Goal: Task Accomplishment & Management: Manage account settings

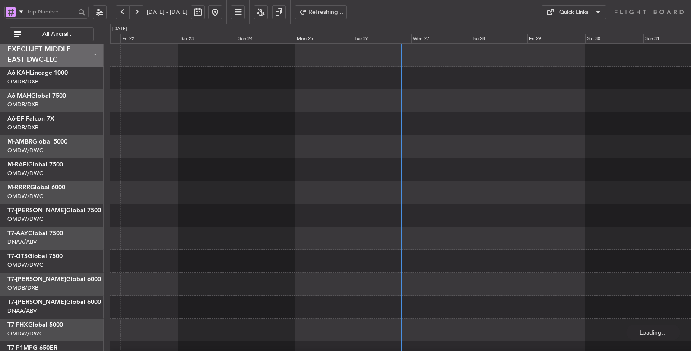
click at [52, 34] on span "All Aircraft" at bounding box center [57, 34] width 68 height 6
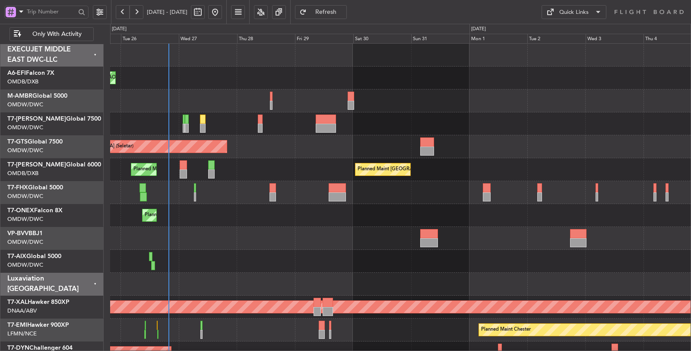
click at [184, 158] on div "Planned Maint [GEOGRAPHIC_DATA] ([GEOGRAPHIC_DATA] Intl) Planned Maint [GEOGRAP…" at bounding box center [400, 169] width 580 height 23
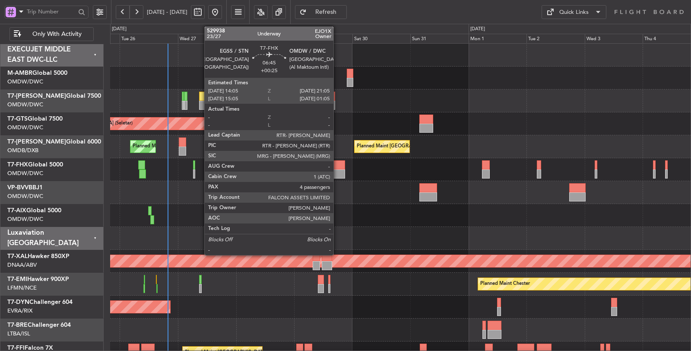
click at [338, 175] on div at bounding box center [336, 173] width 17 height 9
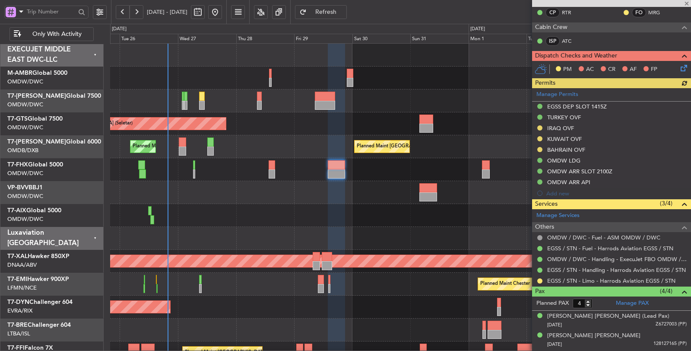
scroll to position [191, 0]
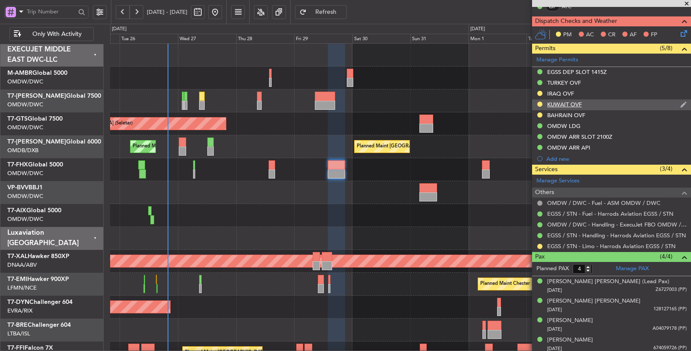
click at [569, 104] on div "KUWAIT OVF" at bounding box center [564, 104] width 35 height 7
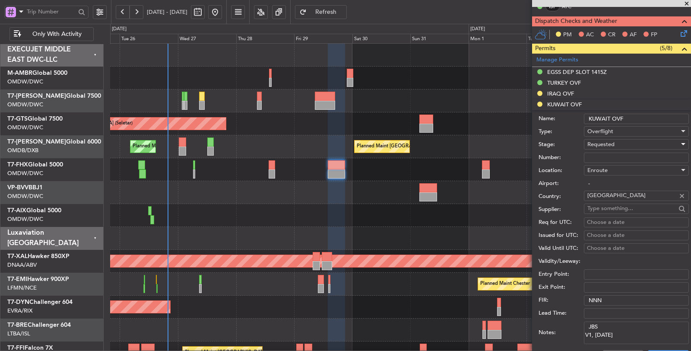
click at [607, 142] on span "Requested" at bounding box center [600, 144] width 27 height 8
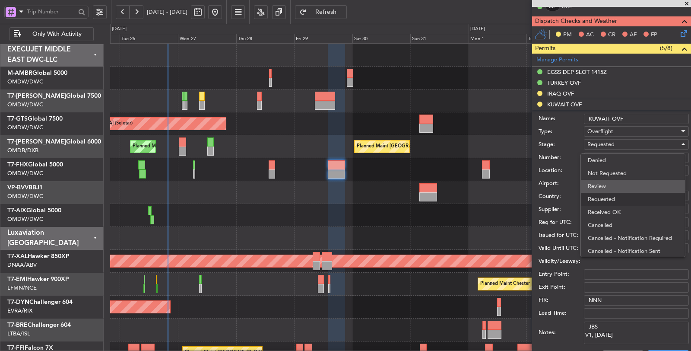
scroll to position [3, 0]
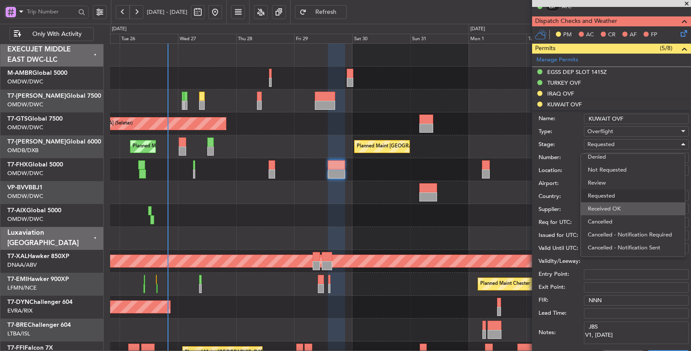
click at [615, 204] on span "Received OK" at bounding box center [633, 208] width 90 height 13
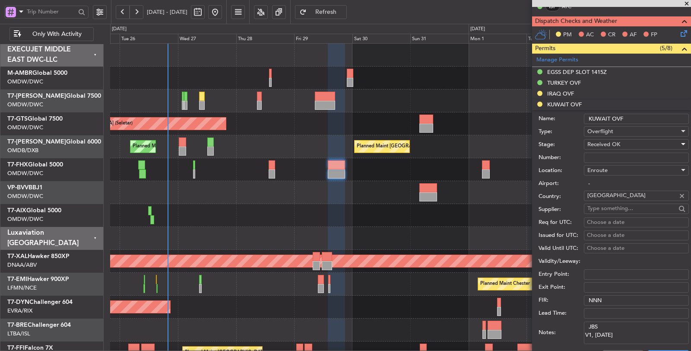
click at [606, 154] on input "Number:" at bounding box center [636, 157] width 105 height 10
paste input "7371-ATO/25"
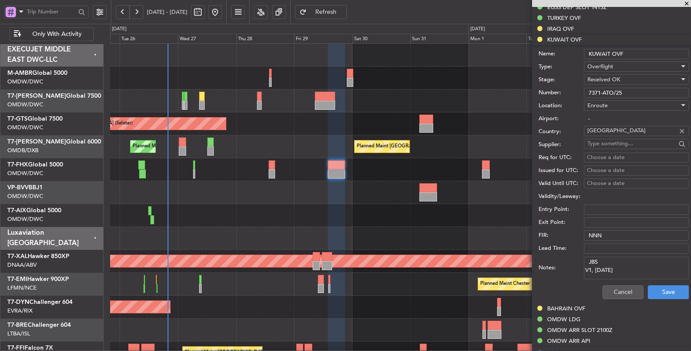
scroll to position [287, 0]
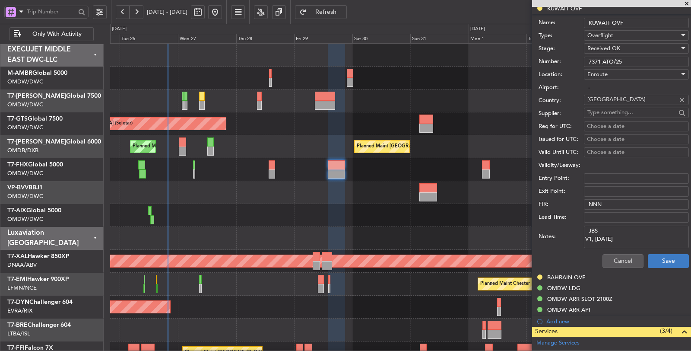
type input "7371-ATO/25"
click at [648, 259] on button "Save" at bounding box center [668, 261] width 41 height 14
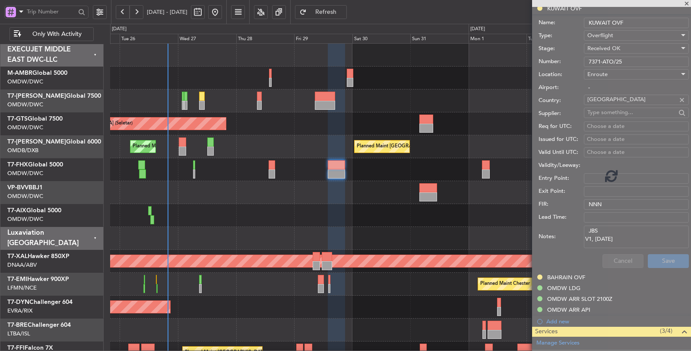
scroll to position [29, 0]
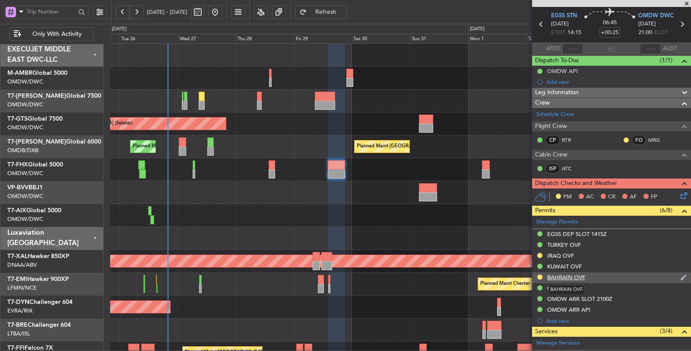
click at [555, 273] on div "BAHRAIN OVF" at bounding box center [566, 276] width 38 height 7
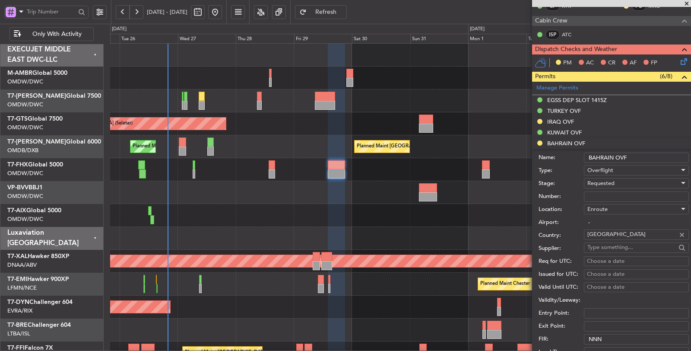
scroll to position [221, 0]
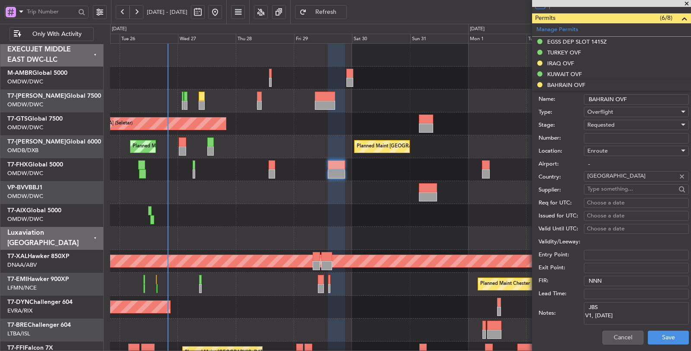
click at [601, 125] on span "Requested" at bounding box center [600, 125] width 27 height 8
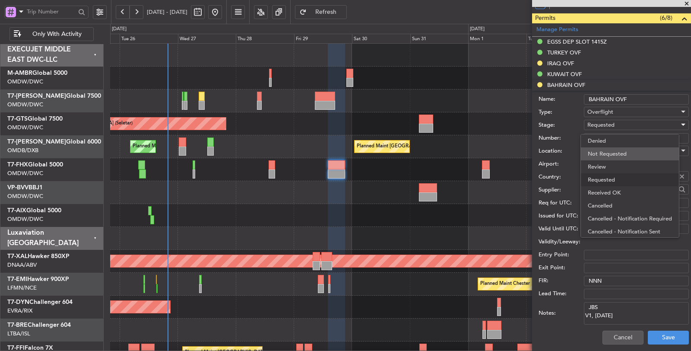
scroll to position [3, 0]
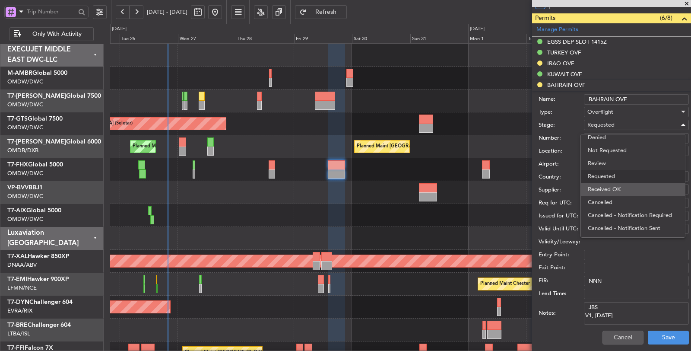
click at [605, 189] on span "Received OK" at bounding box center [633, 189] width 90 height 13
click at [604, 137] on input "Number:" at bounding box center [636, 138] width 105 height 10
paste input "AT/P/25-08/ON/001195"
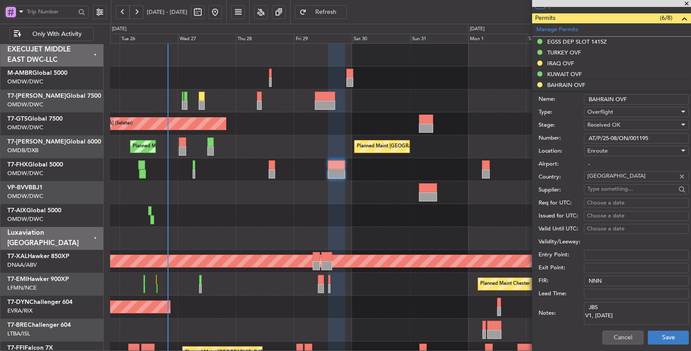
type input "AT/P/25-08/ON/001195"
click at [654, 338] on button "Save" at bounding box center [668, 337] width 41 height 14
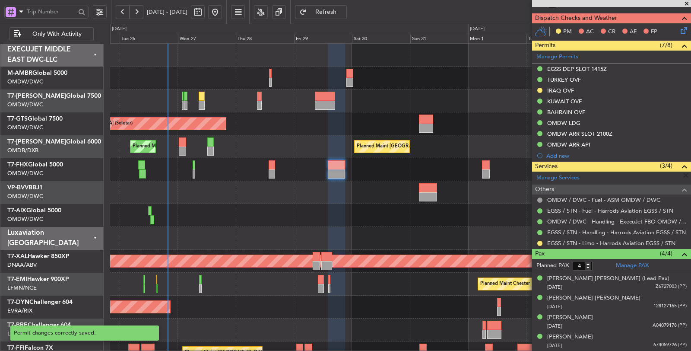
scroll to position [191, 0]
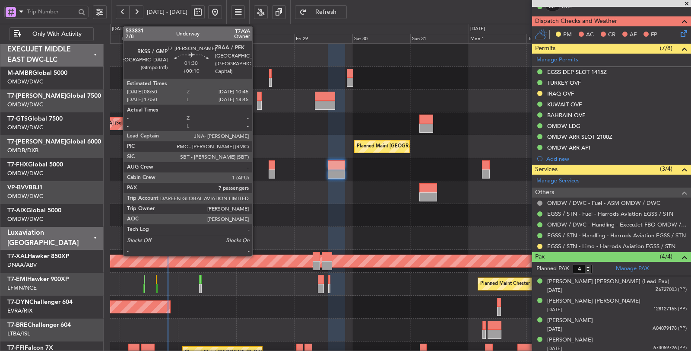
click at [257, 104] on div at bounding box center [259, 105] width 5 height 9
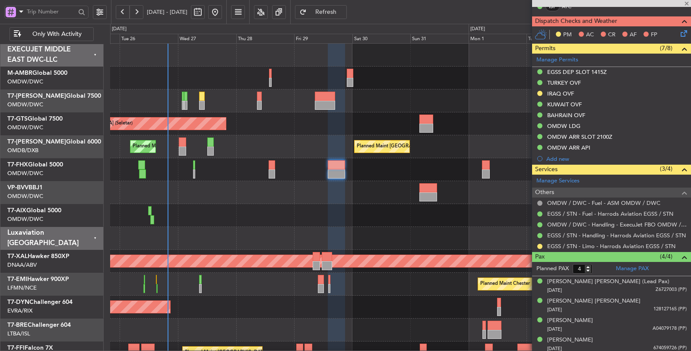
type input "+00:10"
type input "7"
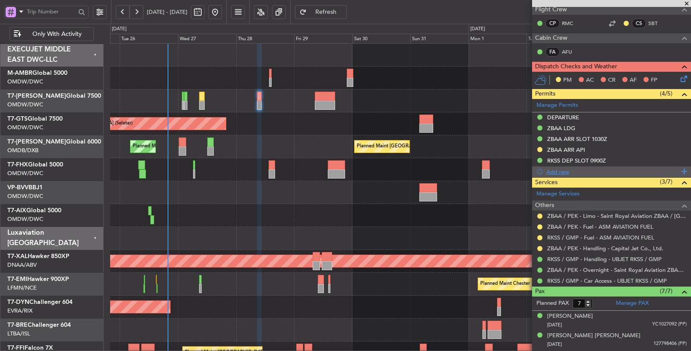
scroll to position [192, 0]
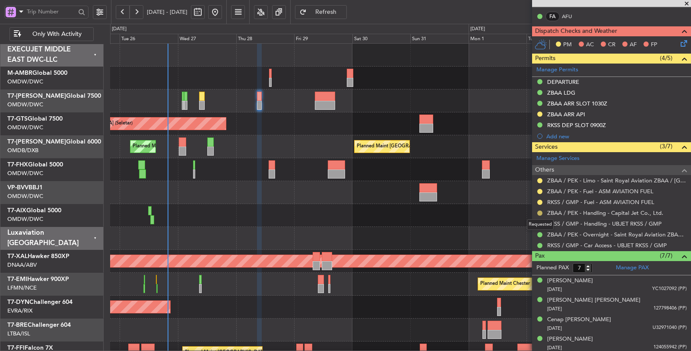
click at [541, 211] on button at bounding box center [539, 212] width 5 height 5
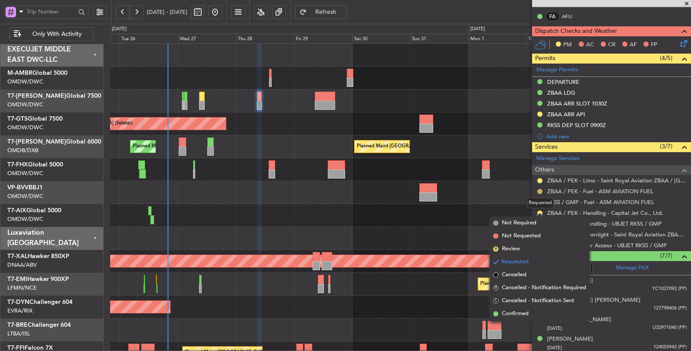
click at [540, 189] on button at bounding box center [539, 191] width 5 height 5
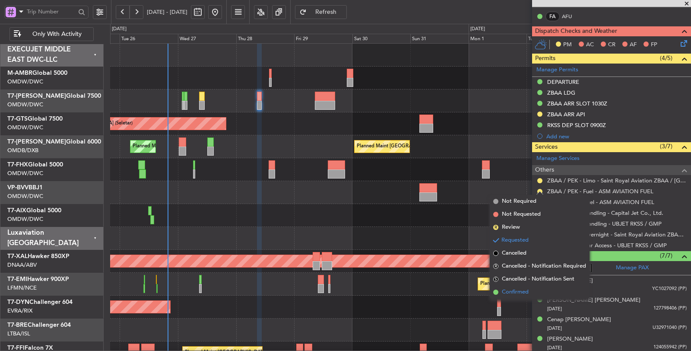
click at [535, 289] on li "Confirmed" at bounding box center [540, 291] width 100 height 13
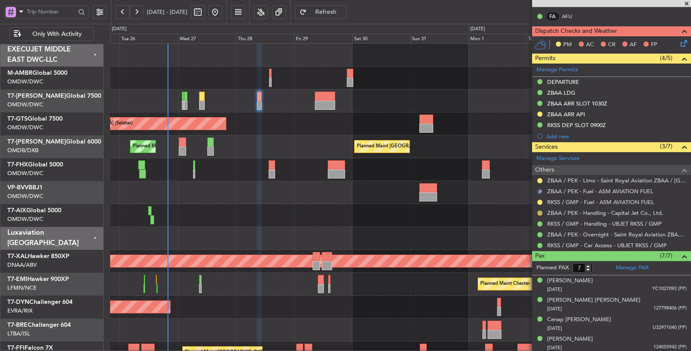
click at [539, 210] on button at bounding box center [539, 212] width 5 height 5
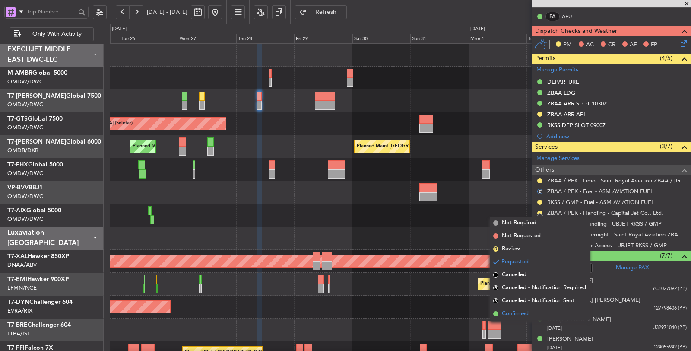
click at [525, 312] on span "Confirmed" at bounding box center [515, 313] width 27 height 9
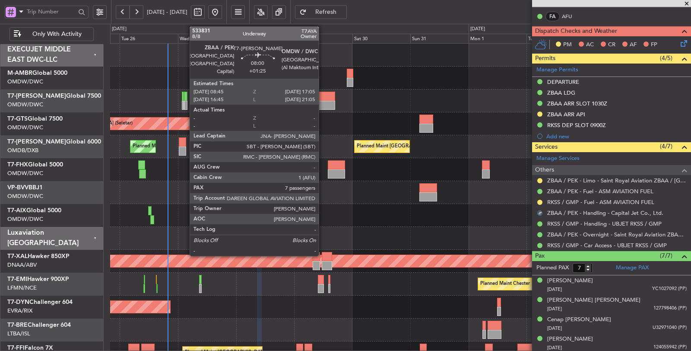
click at [323, 101] on div at bounding box center [325, 105] width 20 height 9
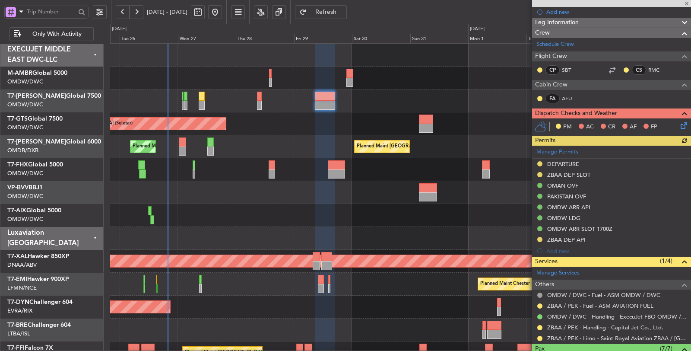
scroll to position [260, 0]
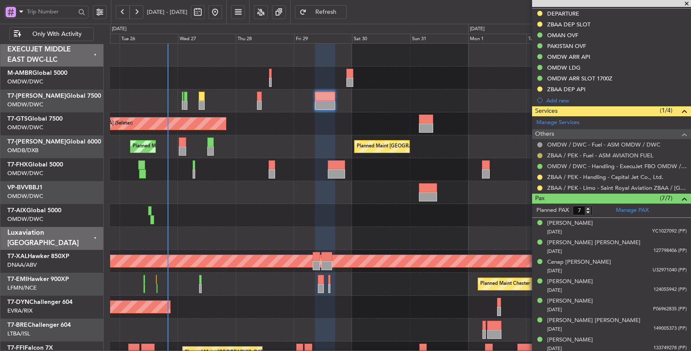
click at [538, 153] on button at bounding box center [539, 155] width 5 height 5
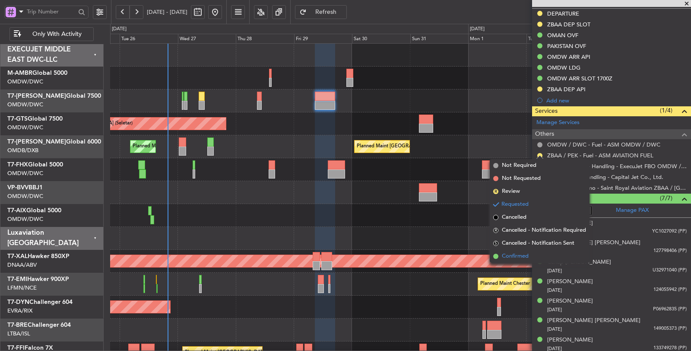
click at [532, 257] on li "Confirmed" at bounding box center [540, 256] width 100 height 13
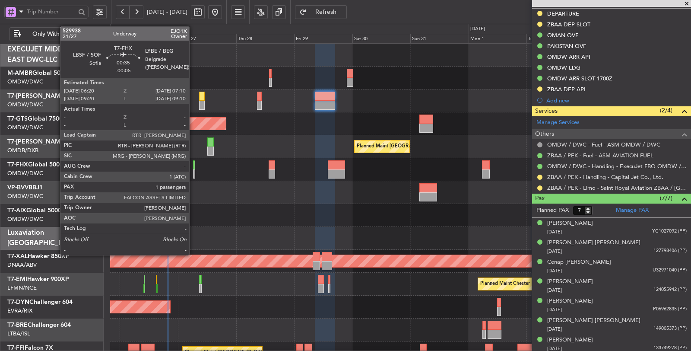
click at [193, 176] on div at bounding box center [194, 173] width 2 height 9
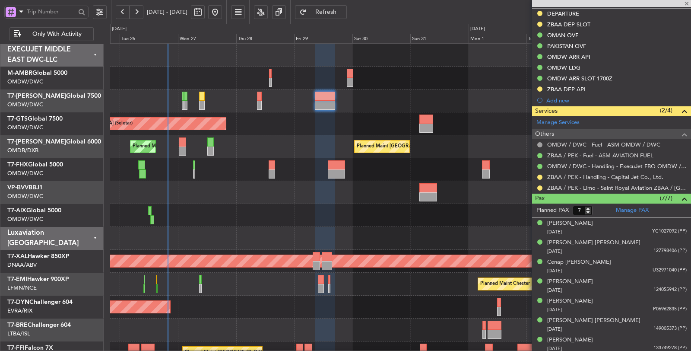
type input "-00:05"
type input "1"
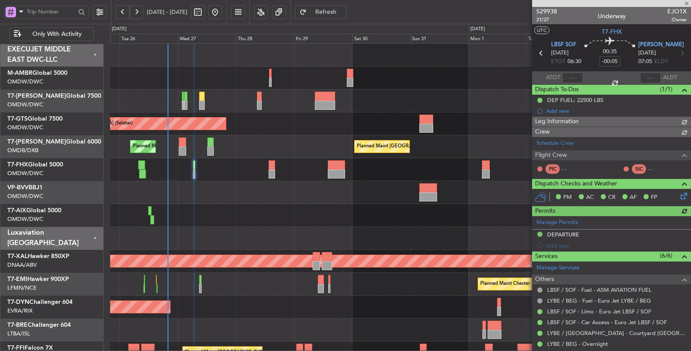
type input "[PERSON_NAME] (SYS)"
type input "7089"
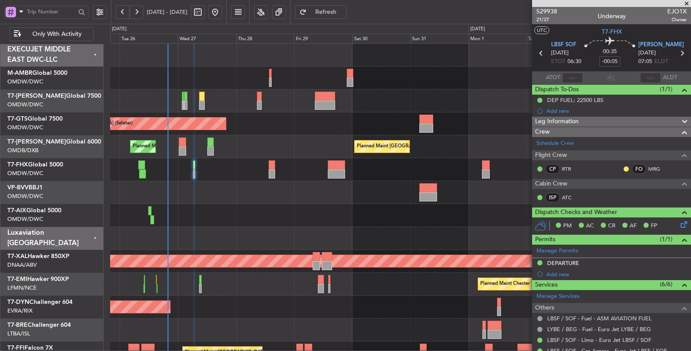
scroll to position [89, 0]
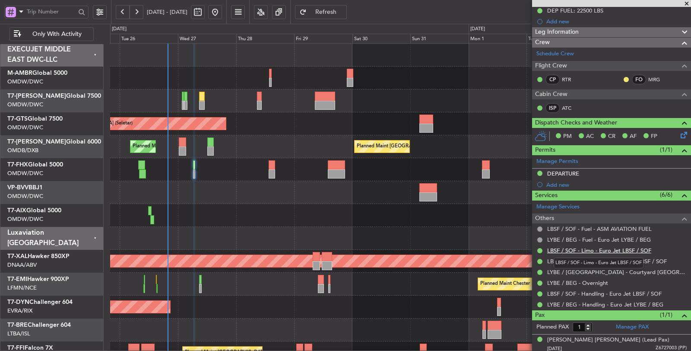
click at [590, 246] on link "LBSF / SOF - Limo - Euro Jet LBSF / SOF" at bounding box center [599, 249] width 104 height 7
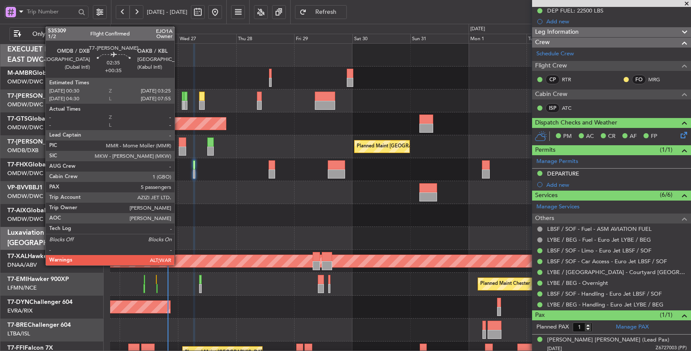
click at [179, 146] on div at bounding box center [182, 150] width 7 height 9
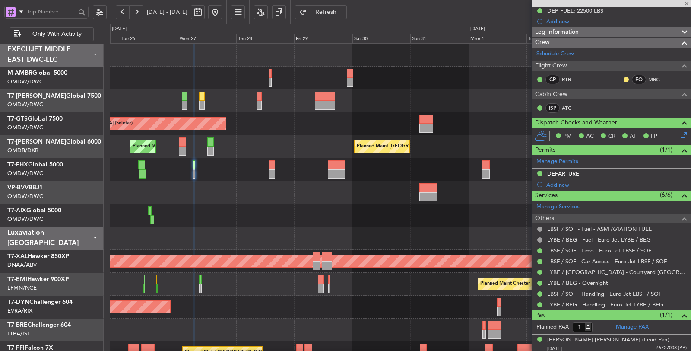
type input "+00:35"
type input "5"
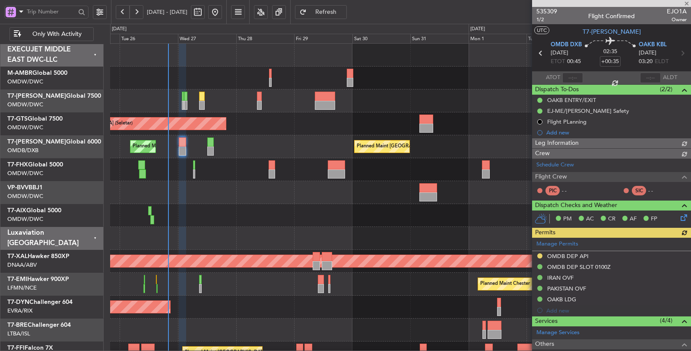
type input "[PERSON_NAME] (SYS)"
type input "7070"
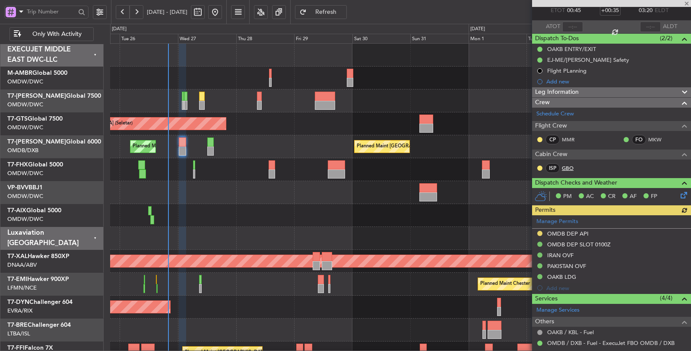
scroll to position [199, 0]
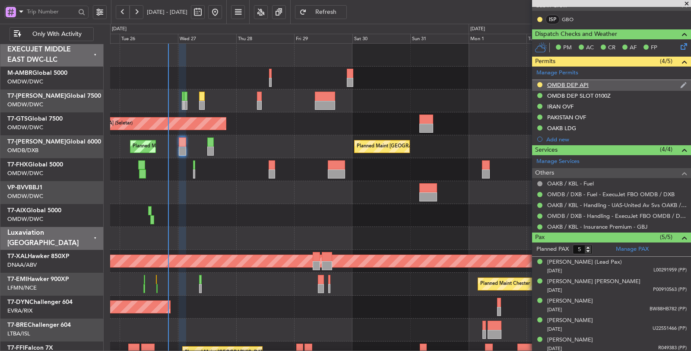
click at [572, 82] on div "OMDB DEP API" at bounding box center [567, 84] width 41 height 7
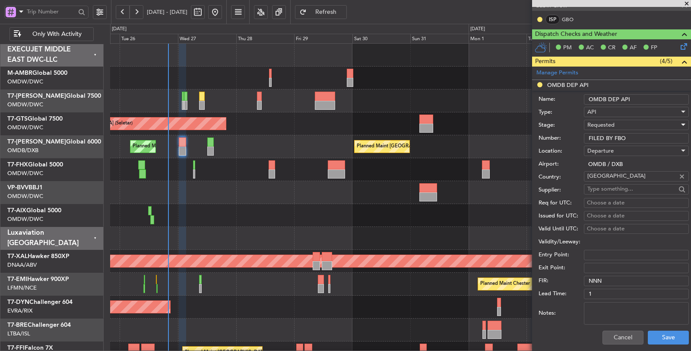
click at [606, 123] on span "Requested" at bounding box center [600, 125] width 27 height 8
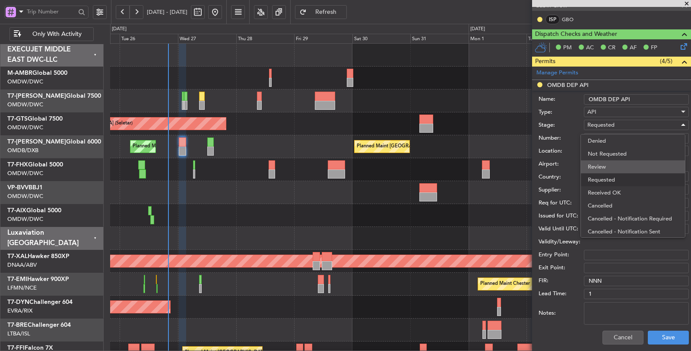
scroll to position [3, 0]
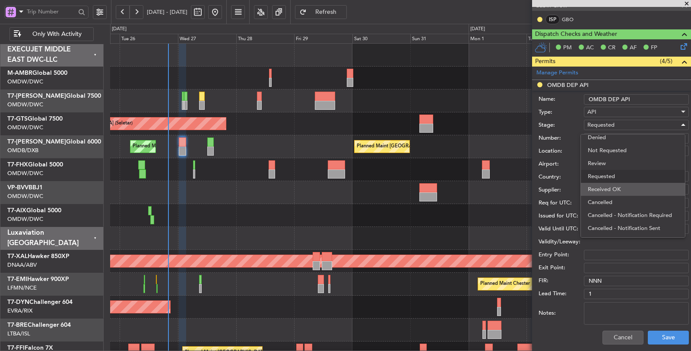
click at [609, 185] on span "Received OK" at bounding box center [633, 189] width 90 height 13
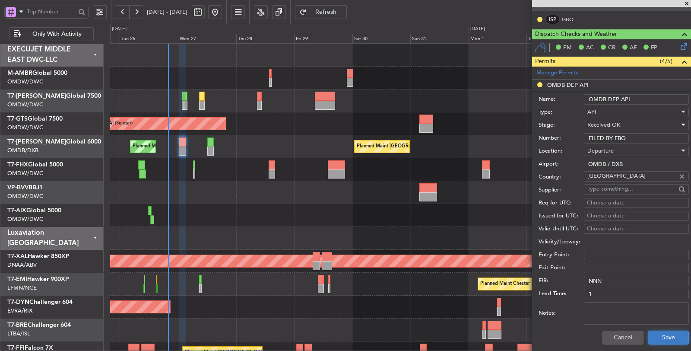
click at [652, 334] on button "Save" at bounding box center [668, 337] width 41 height 14
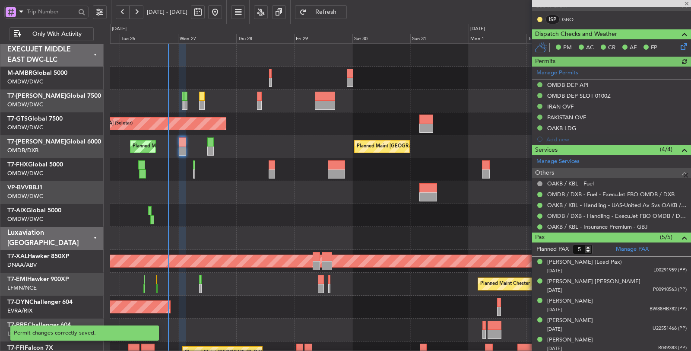
type input "[PERSON_NAME] (SYS)"
type input "7070"
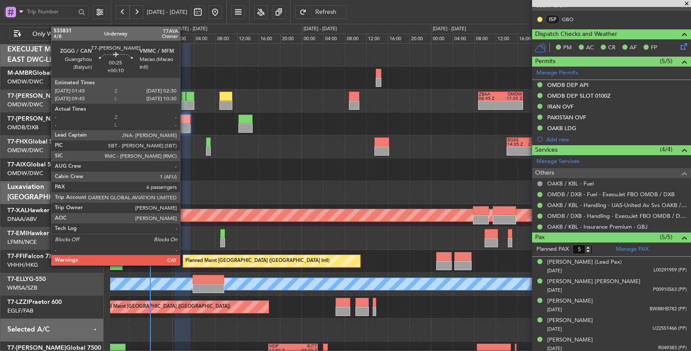
click at [184, 104] on div at bounding box center [183, 105] width 4 height 9
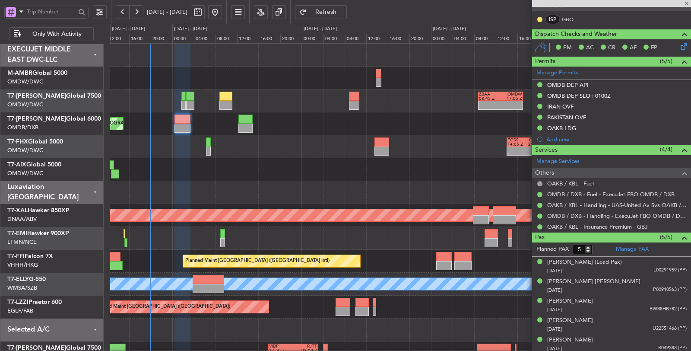
type input "+00:10"
type input "6"
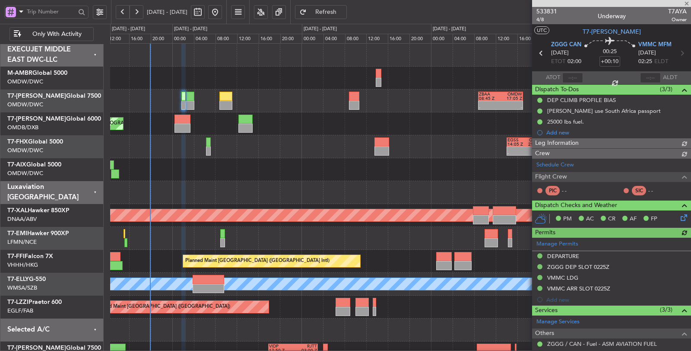
type input "[PERSON_NAME] (SYS)"
type input "7097"
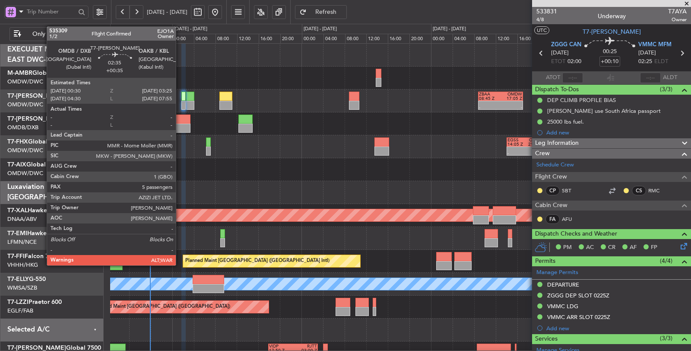
click at [180, 126] on div at bounding box center [182, 127] width 16 height 9
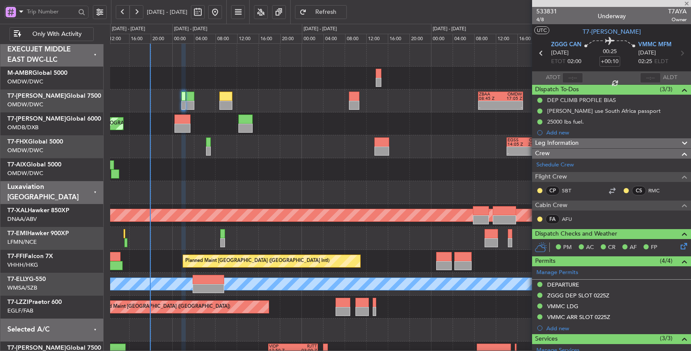
type input "+00:35"
type input "5"
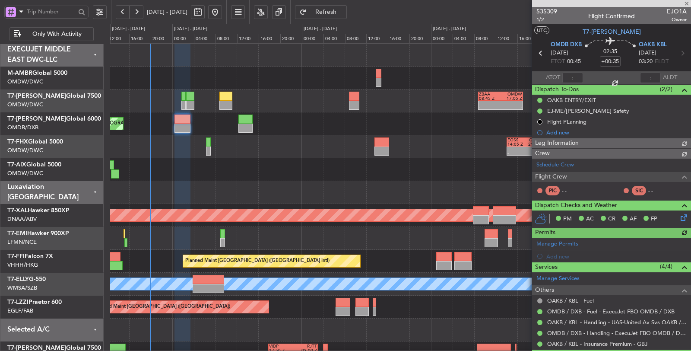
type input "[PERSON_NAME] (SYS)"
type input "7070"
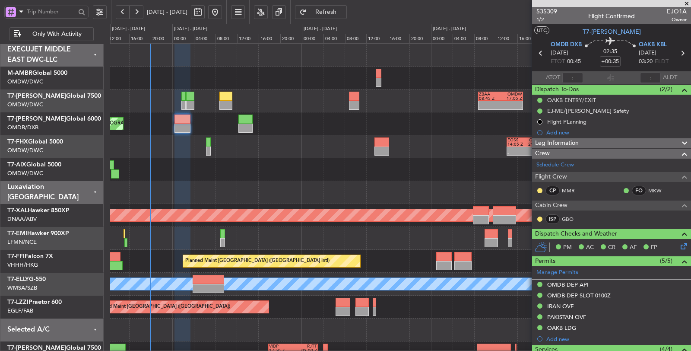
click at [221, 178] on div at bounding box center [400, 169] width 580 height 23
